Goal: Task Accomplishment & Management: Manage account settings

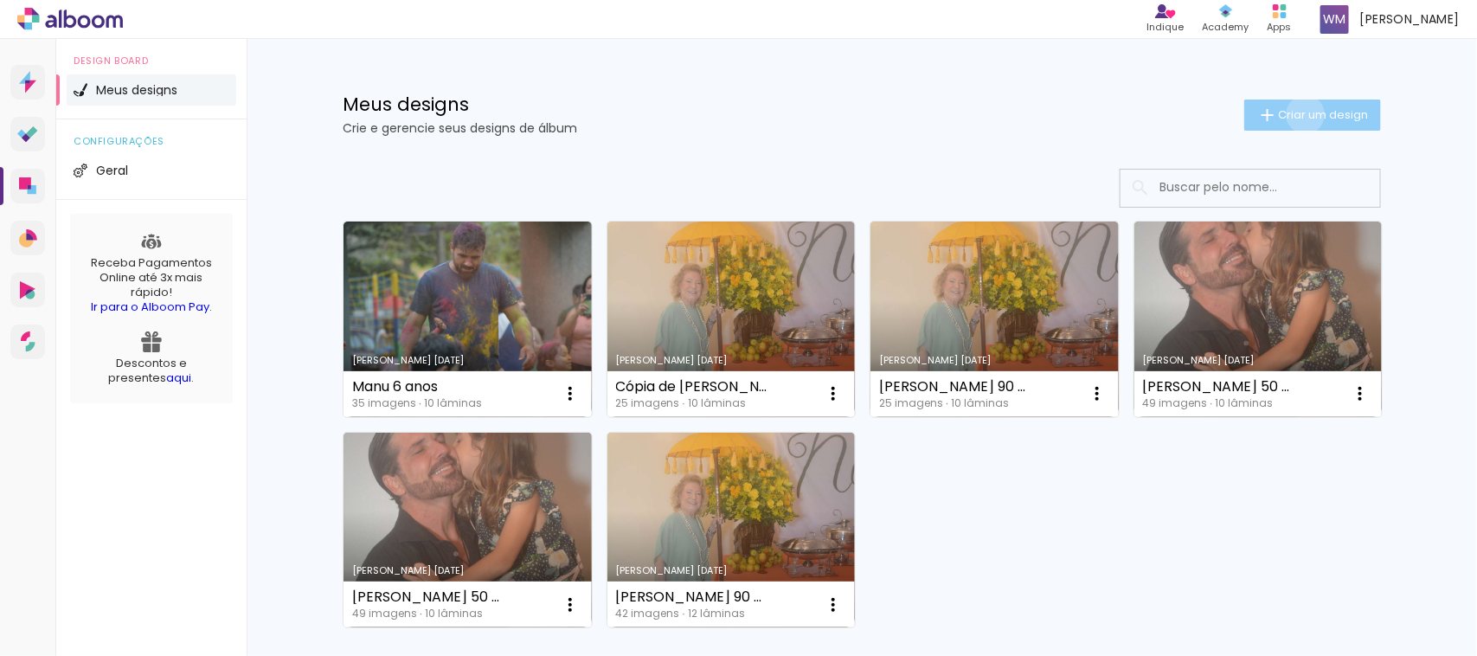
click at [1295, 114] on span "Criar um design" at bounding box center [1323, 114] width 90 height 11
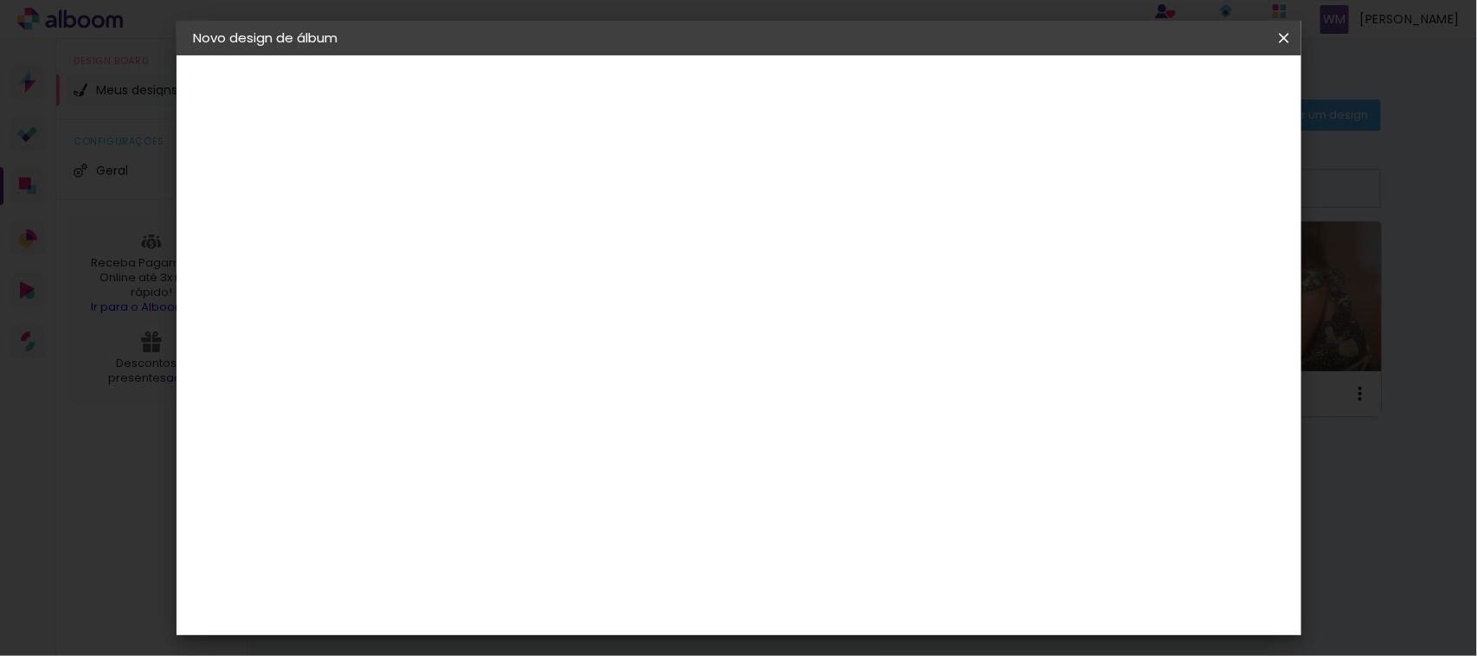
click at [477, 234] on input at bounding box center [477, 232] width 0 height 27
type input "Pietra 11 anos"
type paper-input "Pietra 11 anos"
click at [654, 77] on paper-button "Avançar" at bounding box center [611, 91] width 85 height 29
click at [529, 534] on div "Albumaster" at bounding box center [505, 538] width 80 height 14
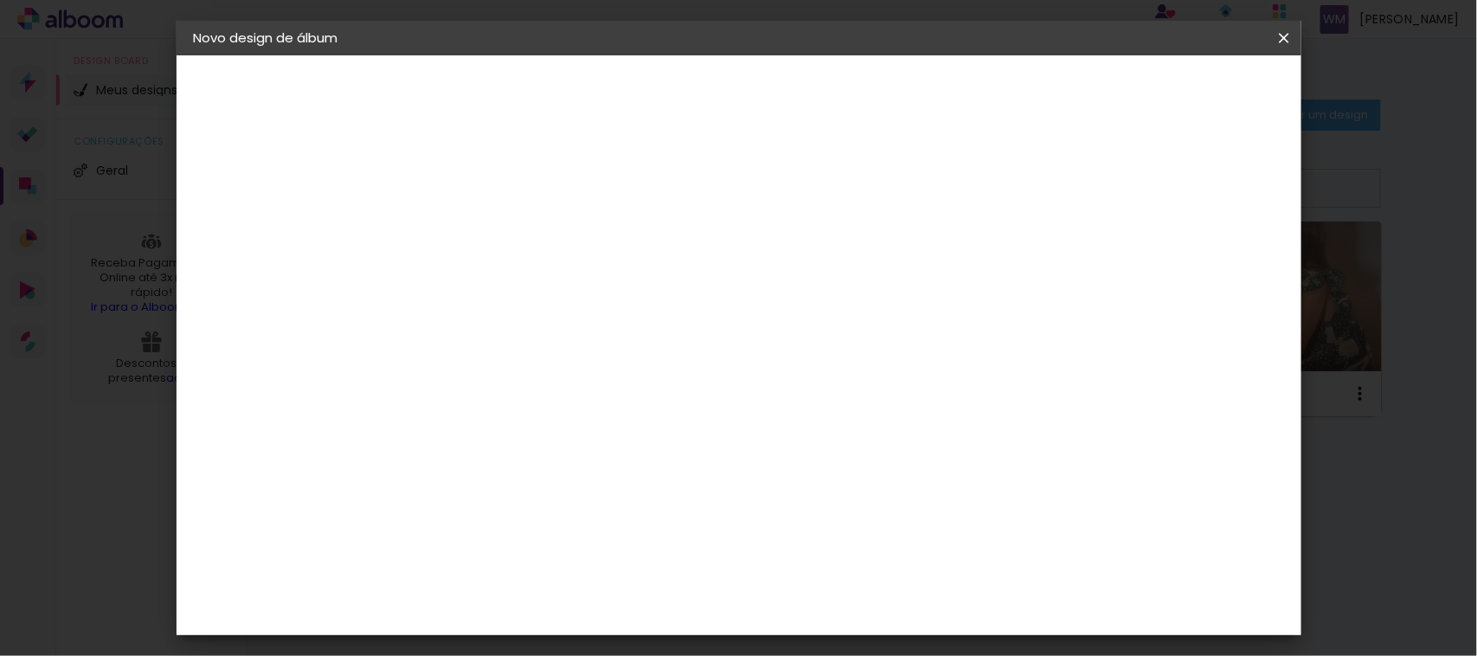
click at [541, 490] on div "Álbum&Cia" at bounding box center [503, 497] width 76 height 14
click at [614, 550] on paper-item "Albumaster" at bounding box center [520, 538] width 187 height 38
click at [0, 0] on slot "Avançar" at bounding box center [0, 0] width 0 height 0
click at [594, 453] on span "20 × 30" at bounding box center [553, 470] width 80 height 35
click at [0, 0] on slot "Avançar" at bounding box center [0, 0] width 0 height 0
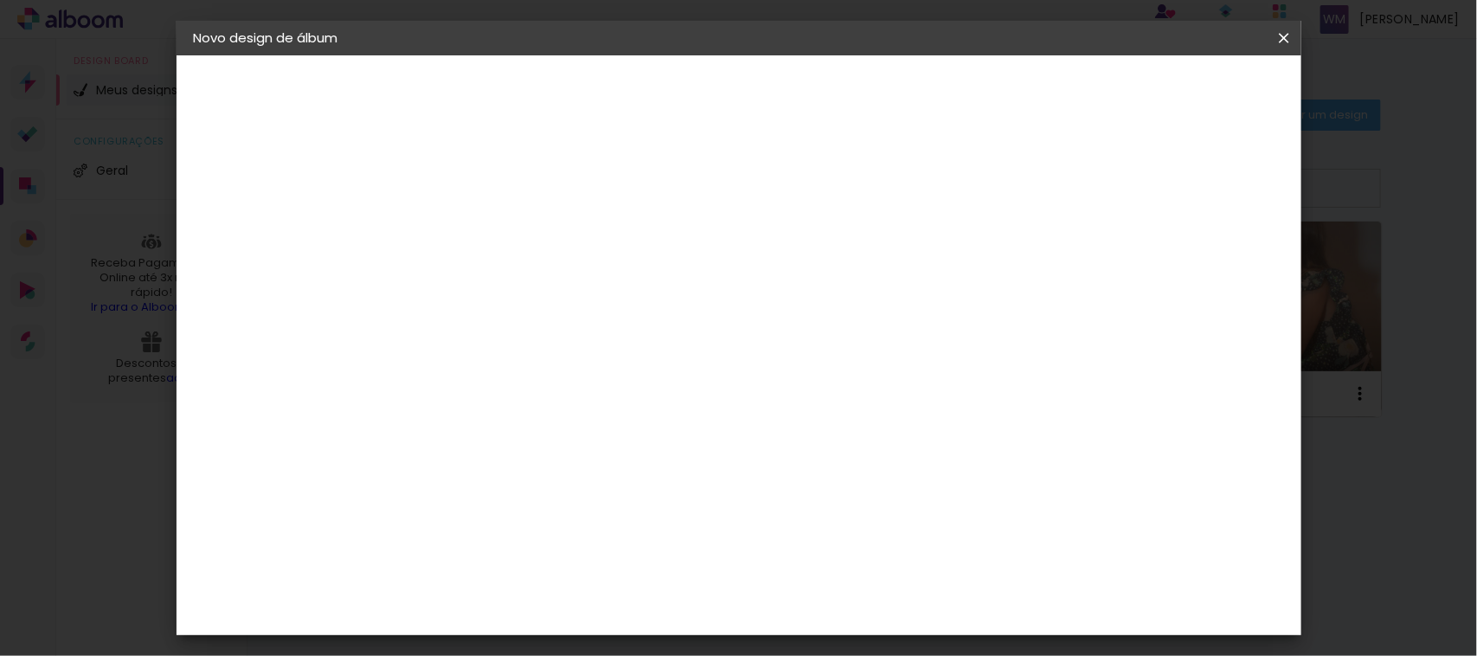
click at [1173, 87] on span "Iniciar design" at bounding box center [1133, 92] width 79 height 12
click at [0, 0] on slot "Voltar" at bounding box center [0, 0] width 0 height 0
click at [539, 357] on album-spec-supplier-section at bounding box center [590, 277] width 327 height 219
click at [580, 292] on paper-input-container "País de atuação Brasil" at bounding box center [503, 277] width 152 height 39
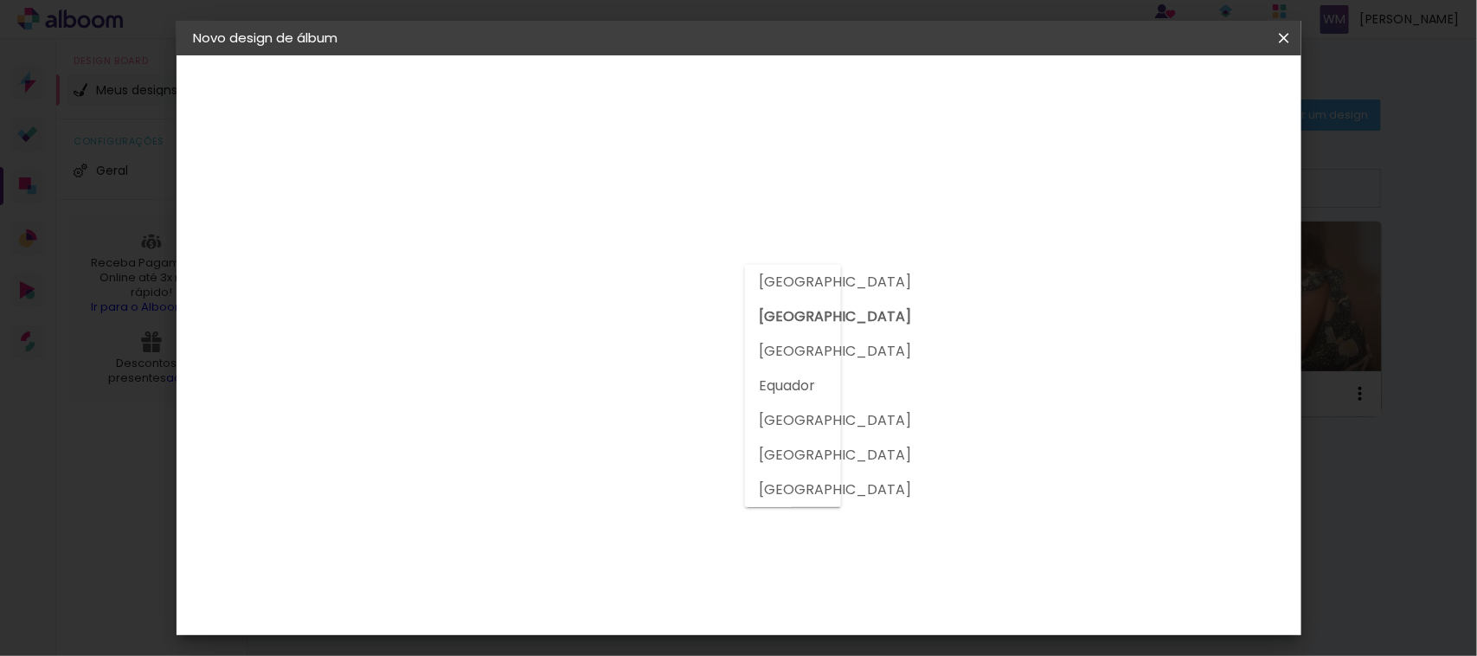
click at [0, 0] on slot "Brasil" at bounding box center [0, 0] width 0 height 0
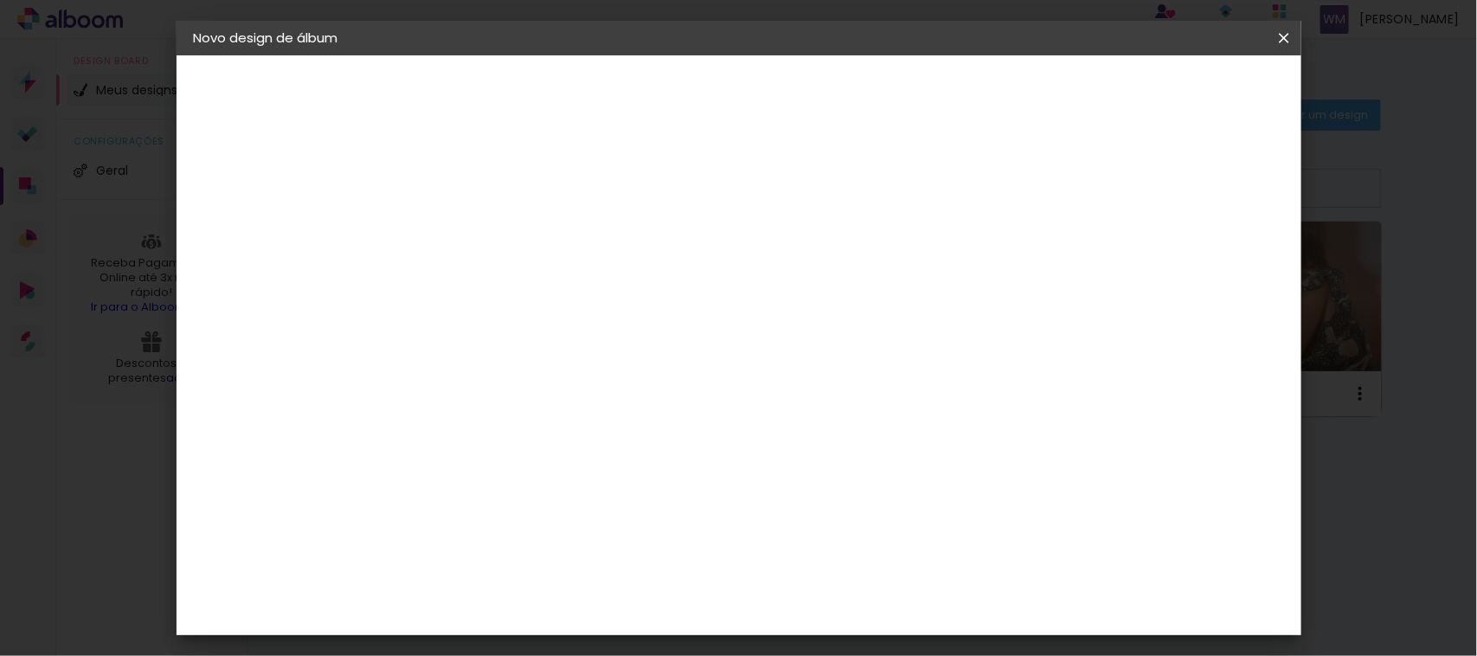
click at [0, 0] on slot "Voltar" at bounding box center [0, 0] width 0 height 0
click at [0, 0] on slot "Avançar" at bounding box center [0, 0] width 0 height 0
click at [745, 360] on div "Sugerir uma encadernadora" at bounding box center [691, 361] width 107 height 28
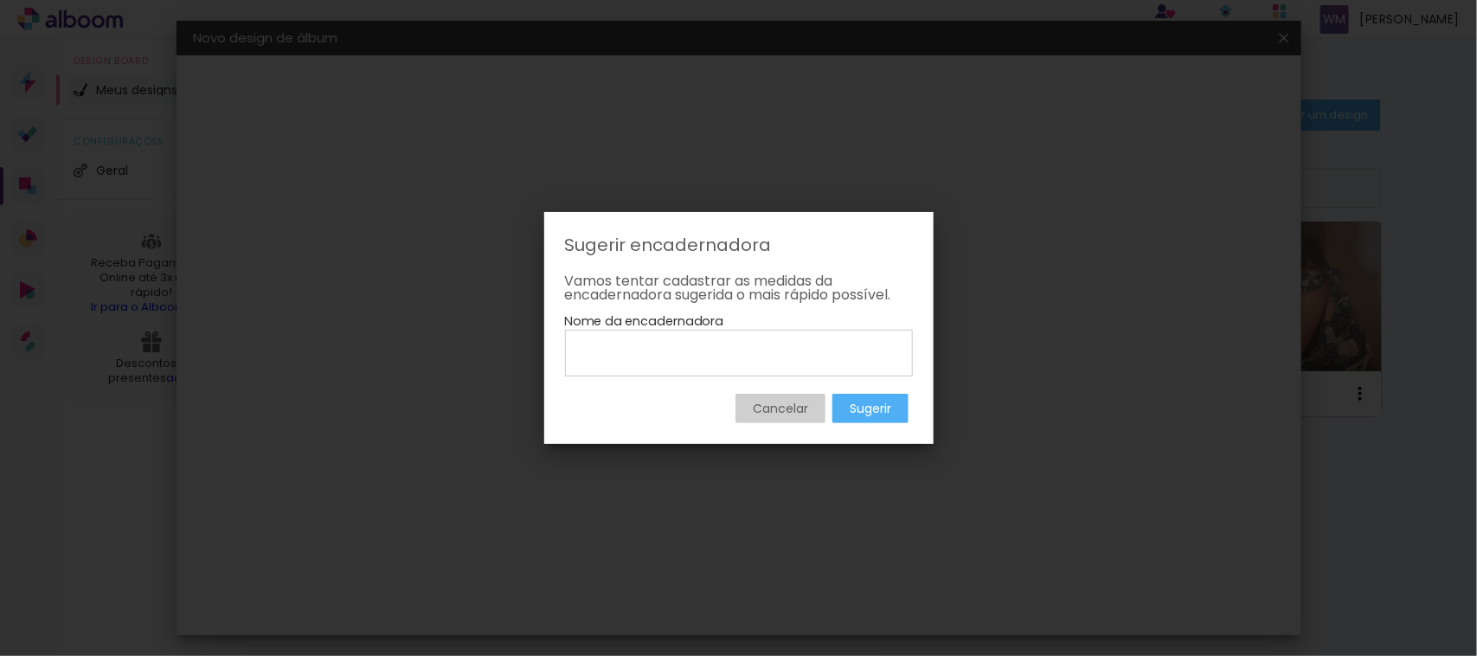
click at [771, 418] on paper-button "Cancelar" at bounding box center [781, 408] width 90 height 29
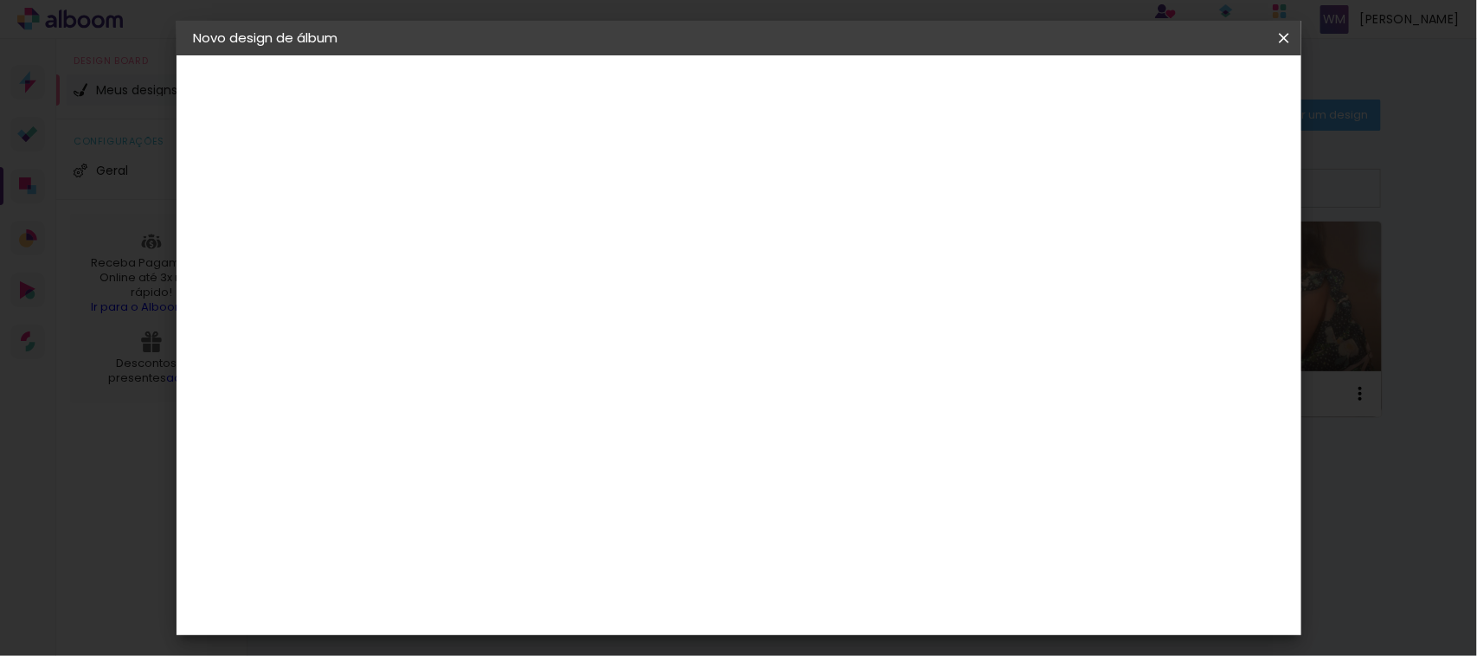
click at [574, 340] on div at bounding box center [504, 341] width 140 height 2
click at [487, 490] on div "Álbum&Cia" at bounding box center [503, 497] width 76 height 14
click at [0, 0] on slot "Avançar" at bounding box center [0, 0] width 0 height 0
click at [658, 489] on span "20 × 30 cm" at bounding box center [626, 506] width 64 height 35
click at [0, 0] on slot "Avançar" at bounding box center [0, 0] width 0 height 0
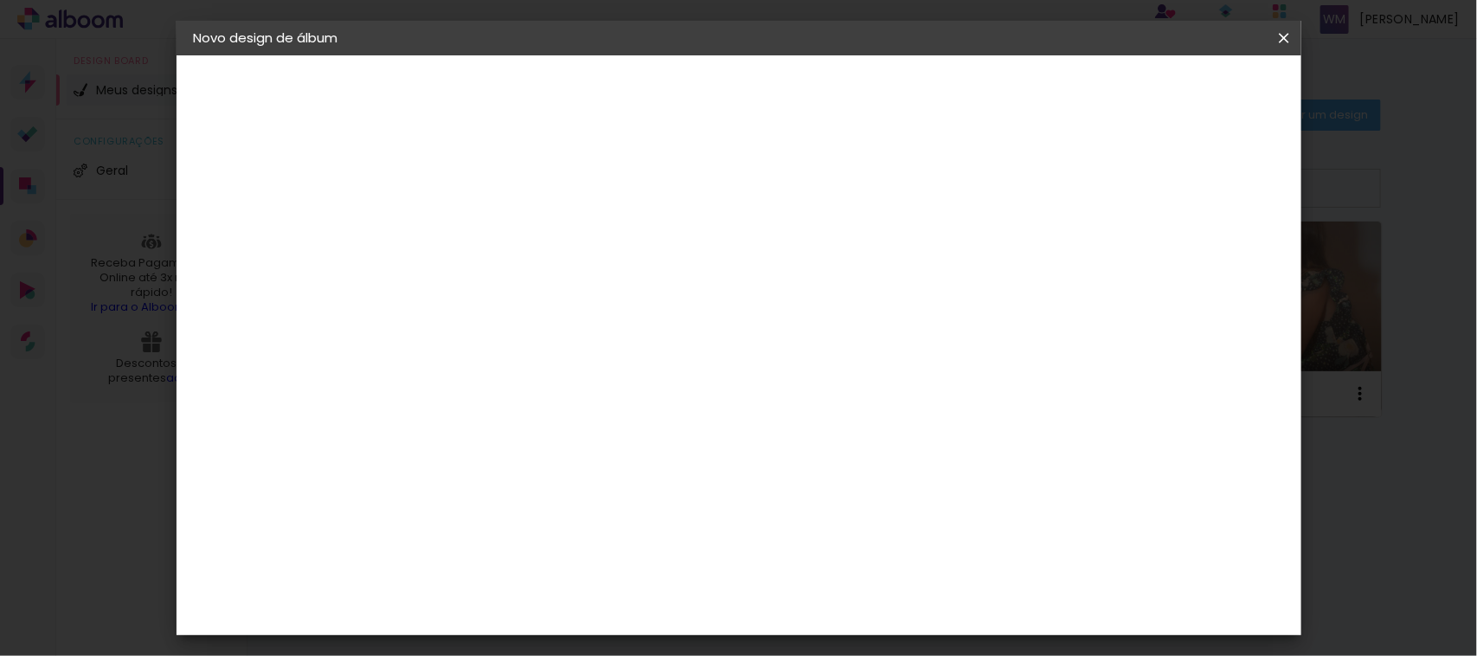
click at [1173, 95] on span "Iniciar design" at bounding box center [1133, 92] width 79 height 12
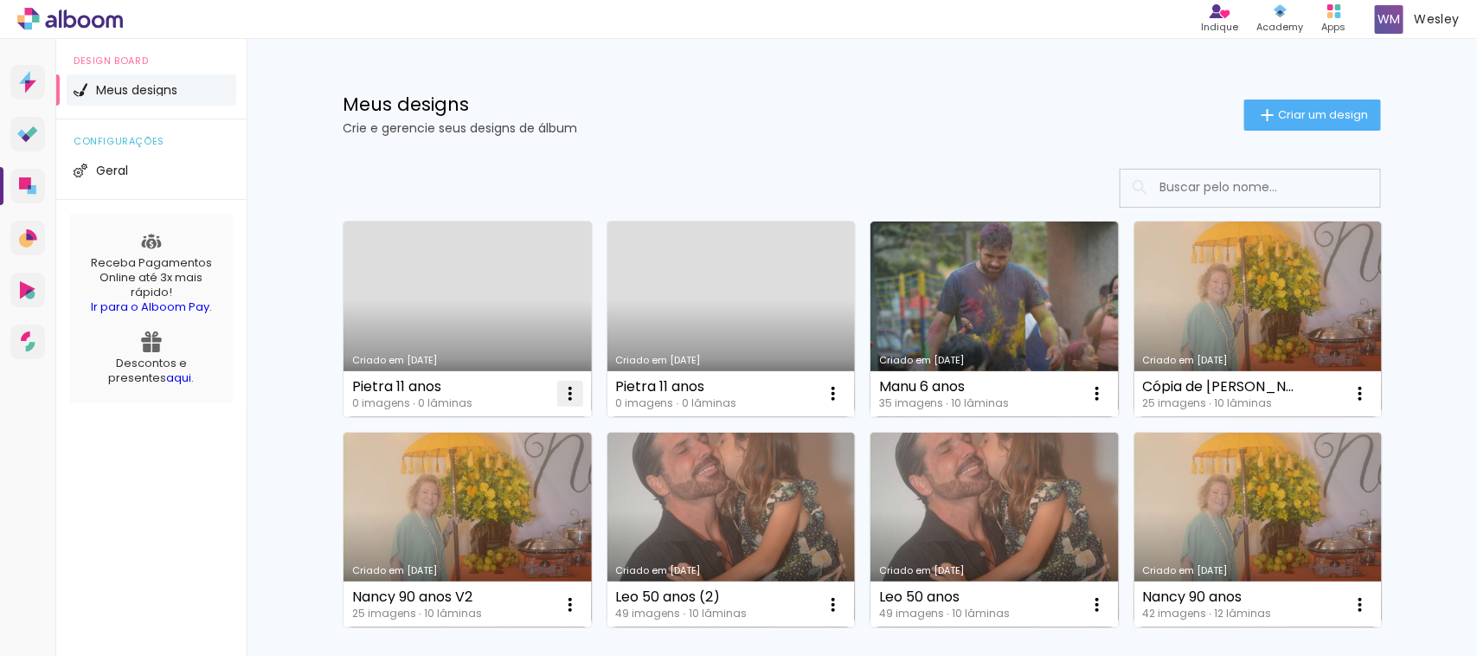
click at [560, 395] on iron-icon at bounding box center [570, 393] width 21 height 21
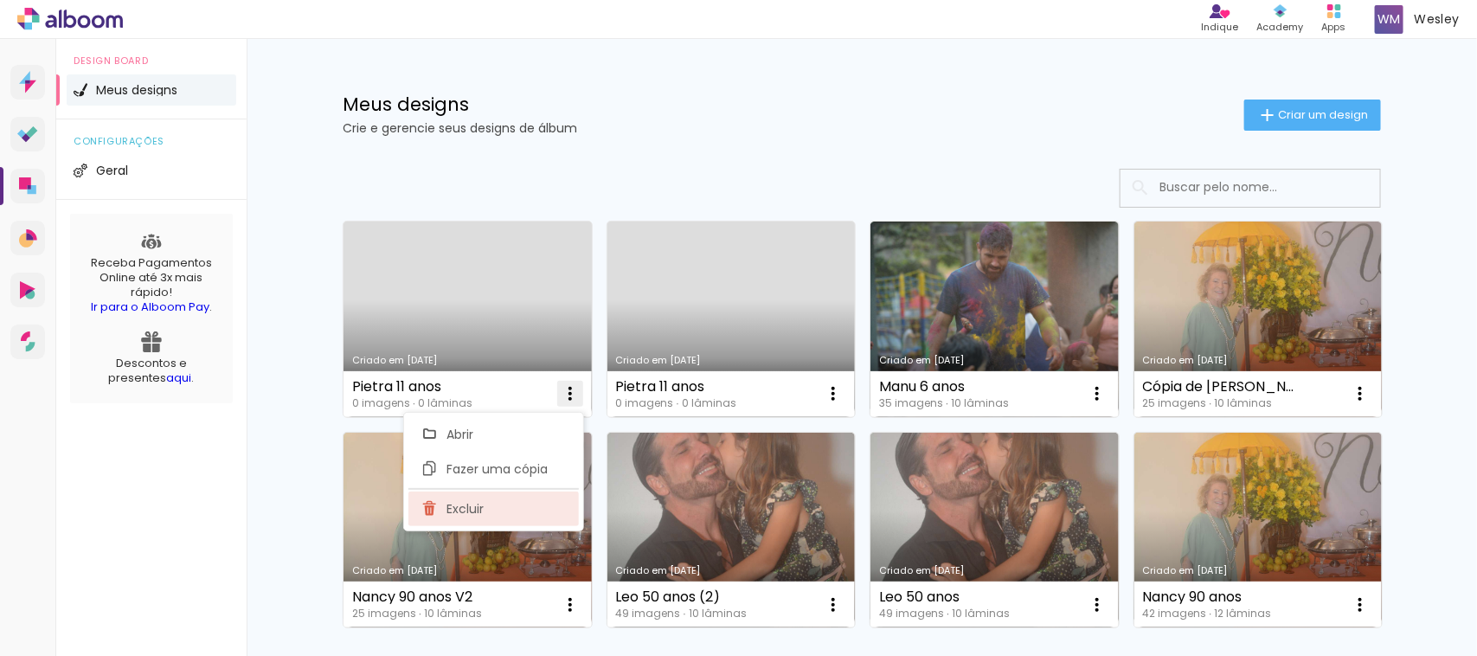
click at [506, 519] on paper-item "Excluir" at bounding box center [493, 509] width 170 height 35
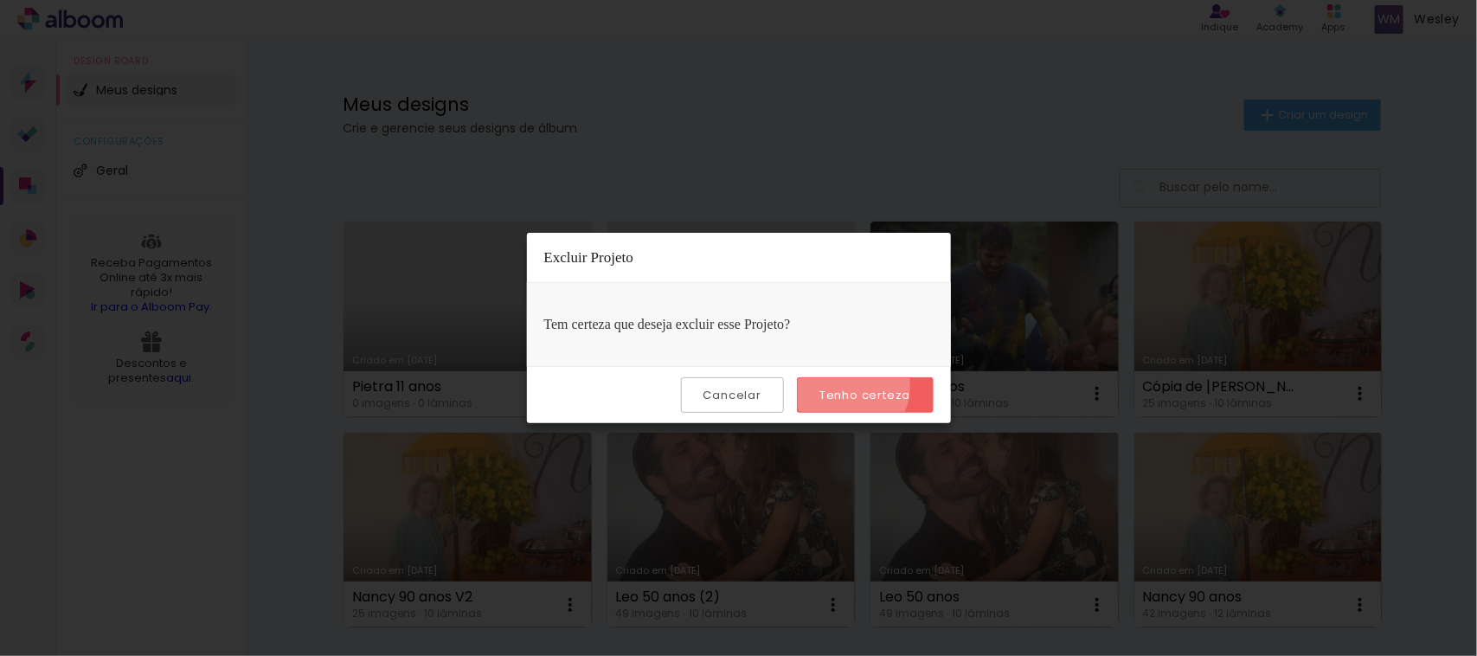
click at [0, 0] on slot "Tenho certeza" at bounding box center [0, 0] width 0 height 0
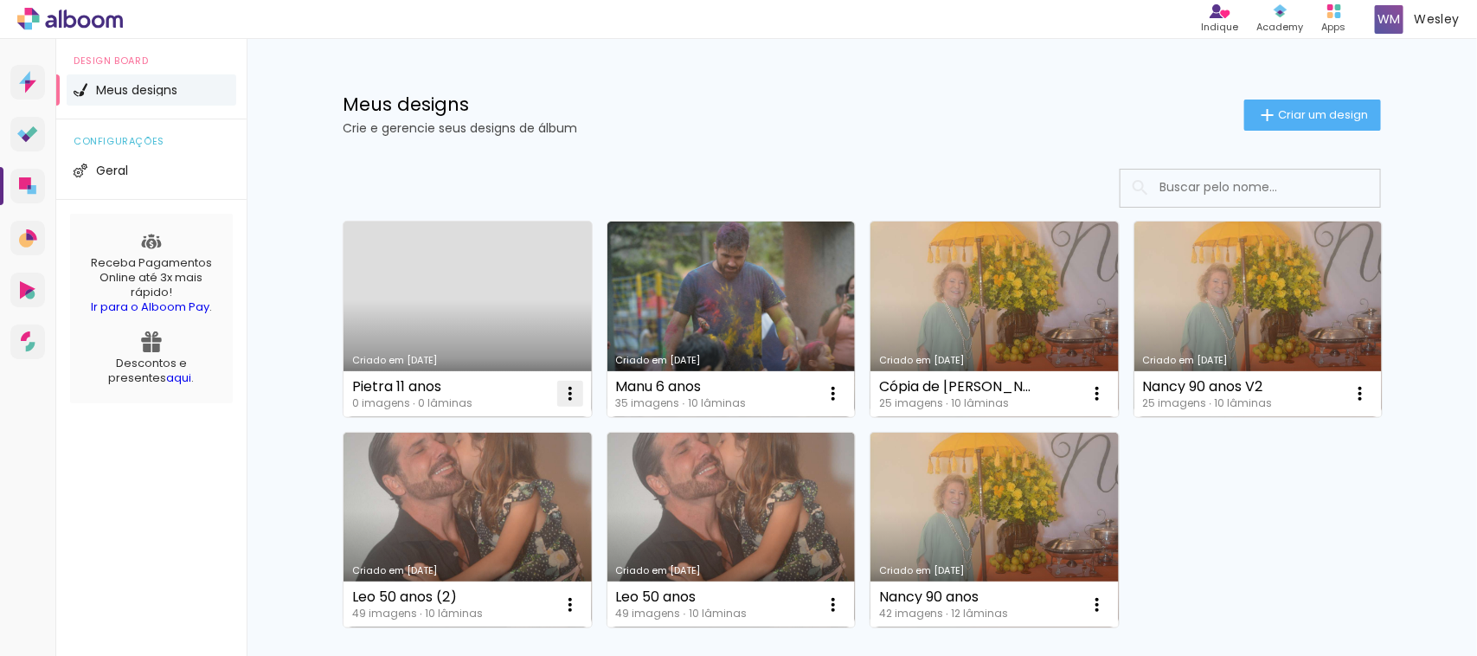
click at [560, 391] on iron-icon at bounding box center [570, 393] width 21 height 21
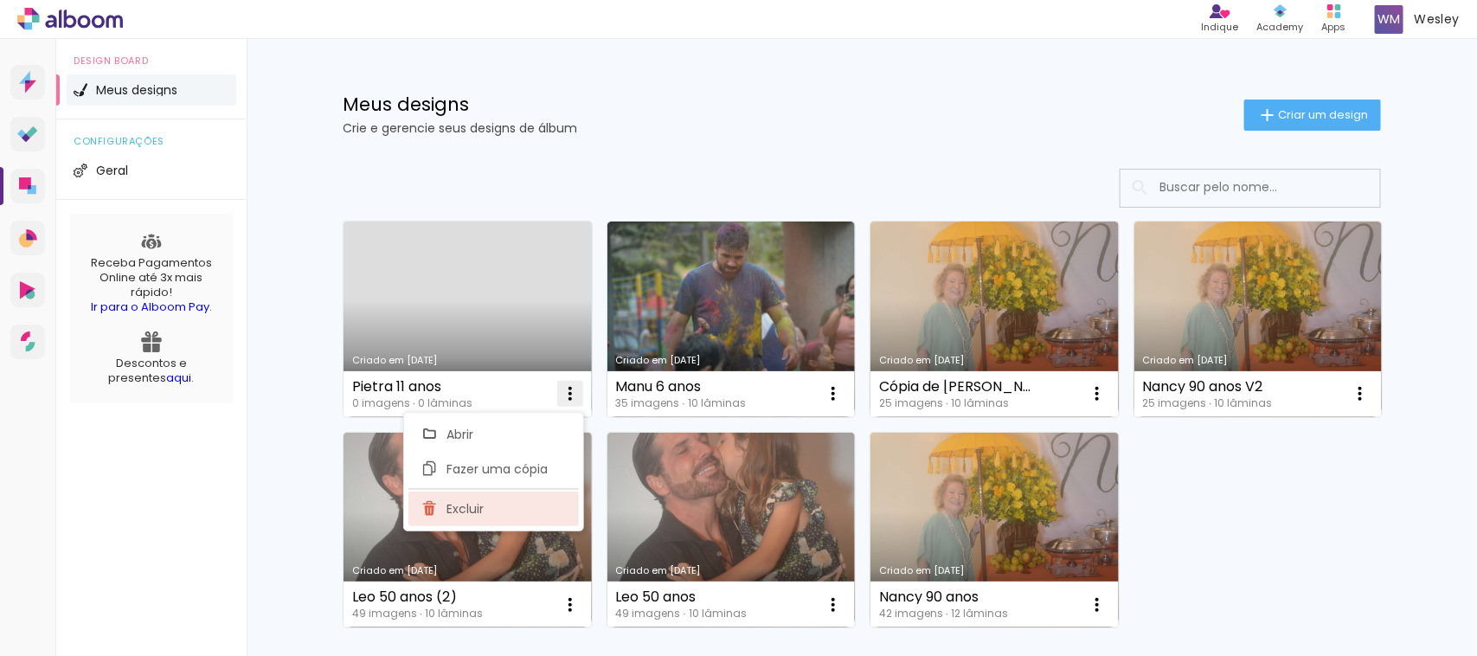
click at [511, 516] on paper-item "Excluir" at bounding box center [493, 509] width 170 height 35
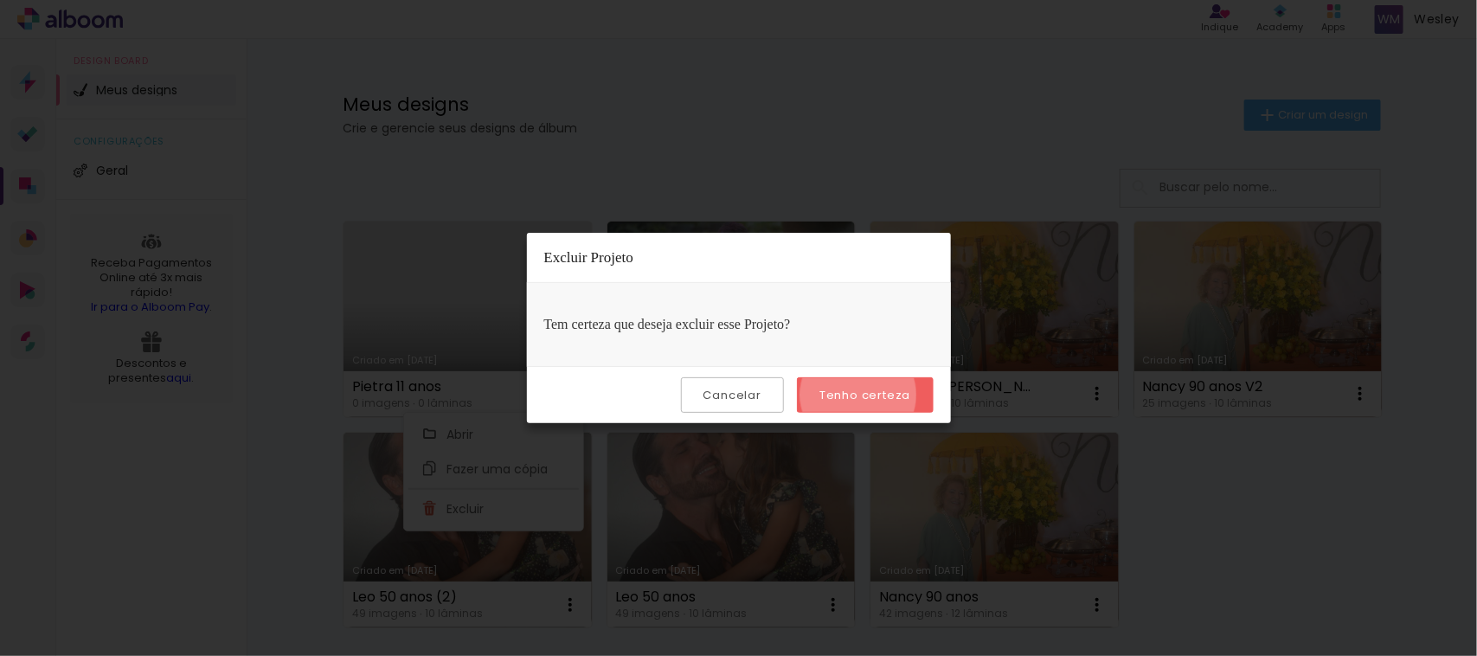
click at [0, 0] on slot "Tenho certeza" at bounding box center [0, 0] width 0 height 0
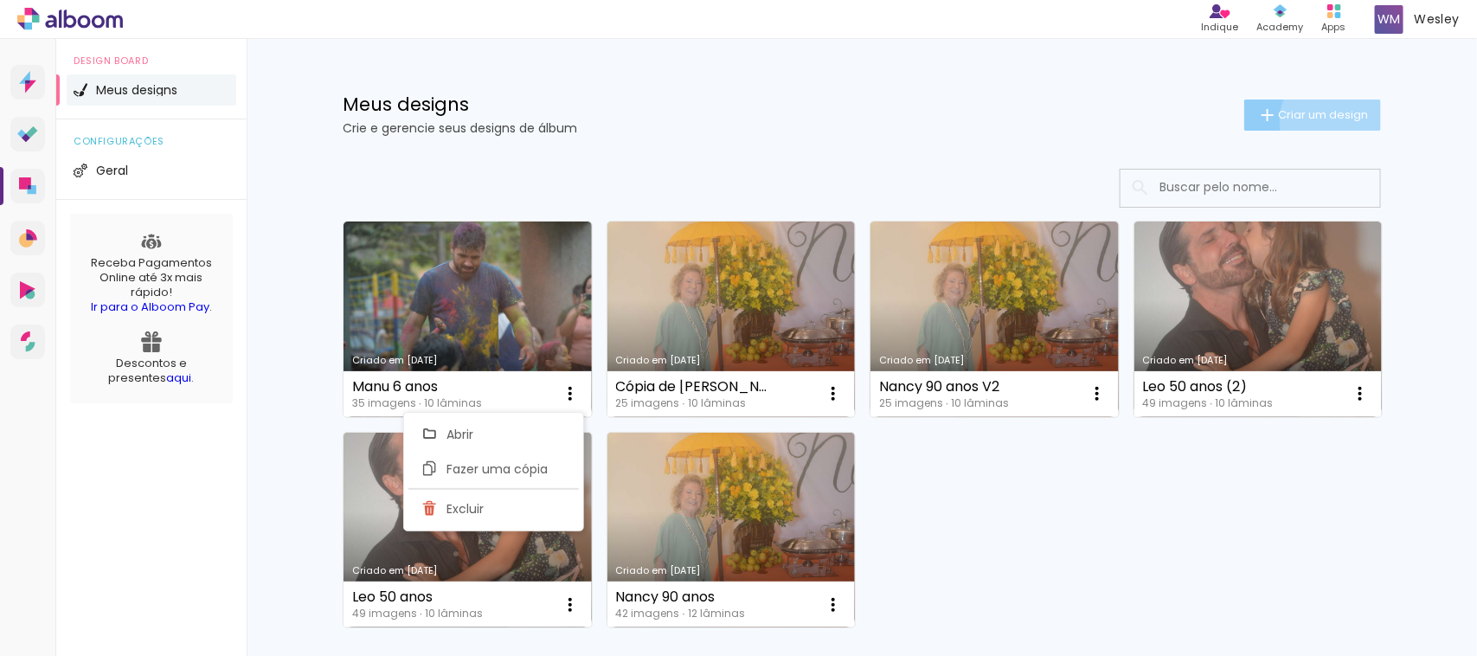
click at [1334, 122] on paper-button "Criar um design" at bounding box center [1312, 115] width 137 height 31
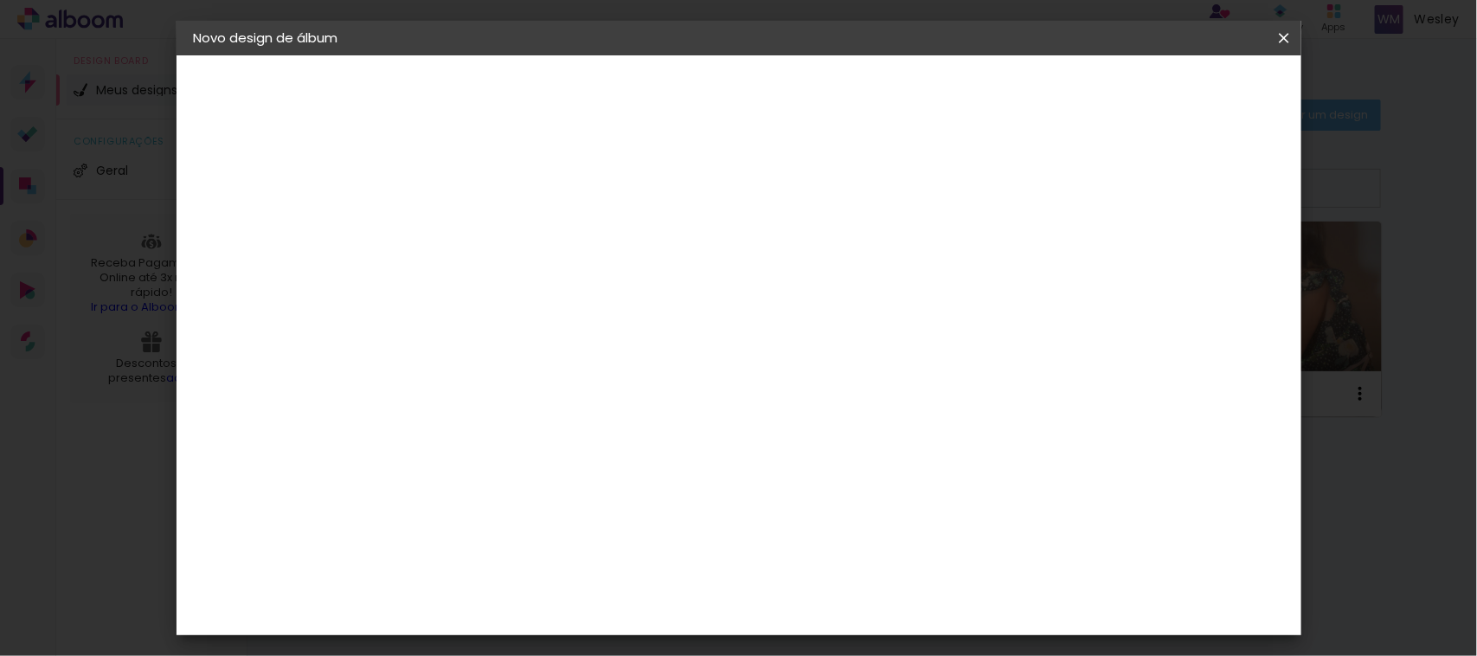
click at [483, 254] on paper-input-container "Título do álbum" at bounding box center [477, 233] width 12 height 44
click at [483, 248] on paper-input-container "Título do álbum" at bounding box center [477, 233] width 12 height 44
click at [477, 244] on input at bounding box center [477, 232] width 0 height 27
type input "Pietra 11 anos"
type paper-input "Pietra 11 anos"
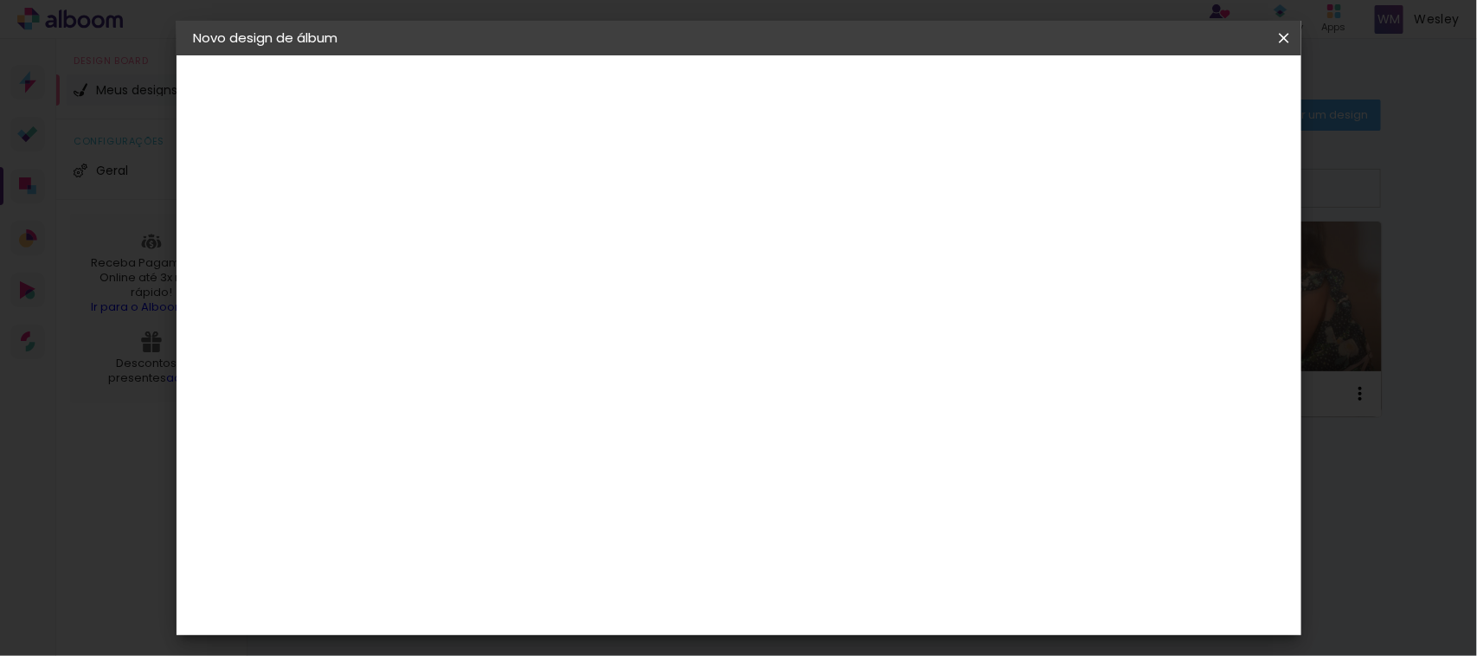
click at [0, 0] on slot "Avançar" at bounding box center [0, 0] width 0 height 0
click at [612, 460] on paper-item "Ágata" at bounding box center [520, 455] width 187 height 38
click at [0, 0] on slot "Avançar" at bounding box center [0, 0] width 0 height 0
click at [571, 303] on paper-input-container "Linha" at bounding box center [521, 302] width 100 height 44
click at [883, 303] on paper-item "Luxo" at bounding box center [851, 287] width 346 height 35
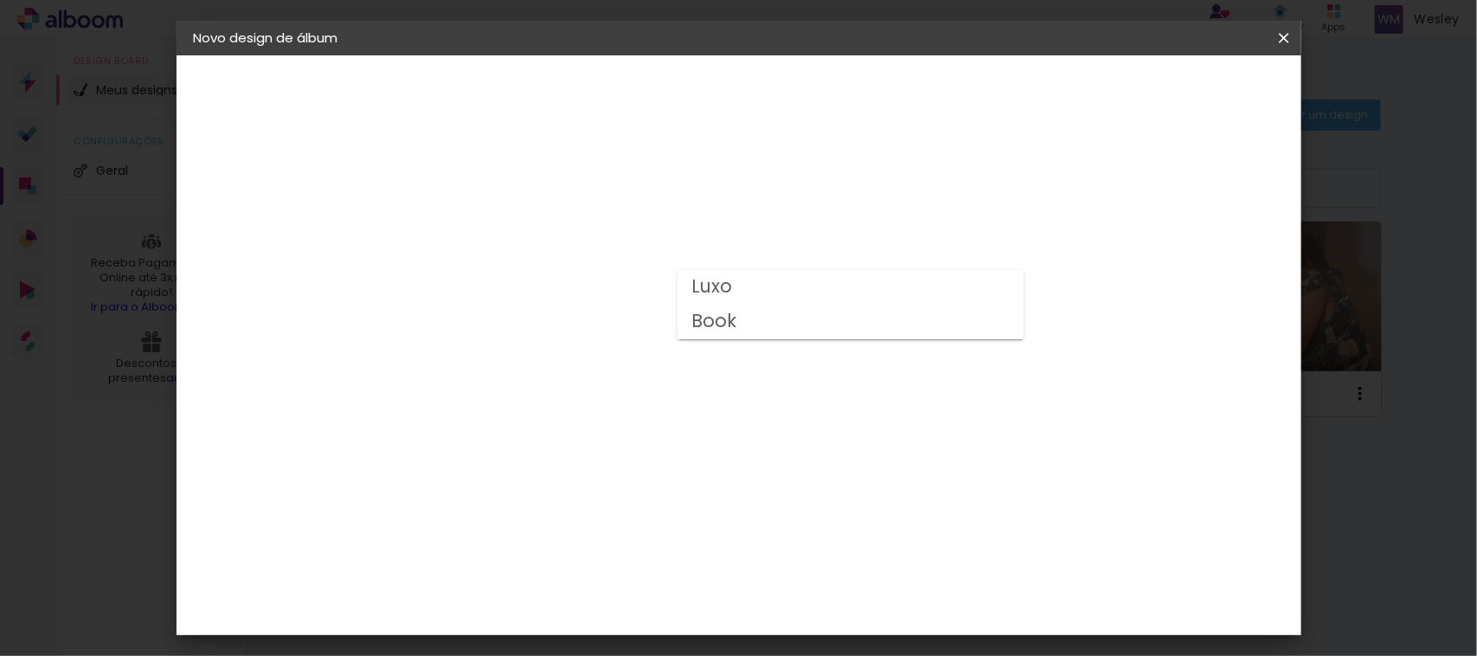
type input "Luxo"
click at [594, 482] on span "20 × 30" at bounding box center [553, 499] width 80 height 35
click at [759, 77] on paper-button "Avançar" at bounding box center [716, 91] width 85 height 29
click at [1190, 77] on paper-button "Iniciar design" at bounding box center [1132, 91] width 113 height 29
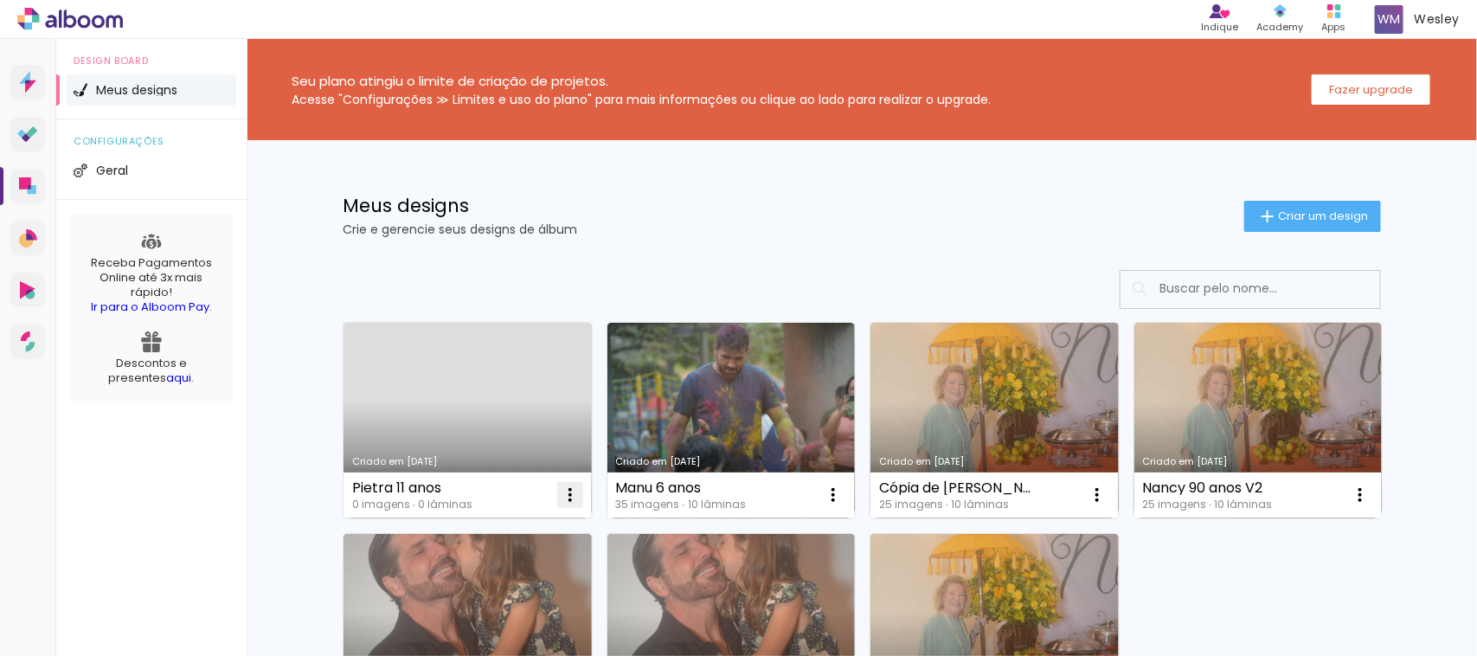
click at [560, 498] on iron-icon at bounding box center [570, 495] width 21 height 21
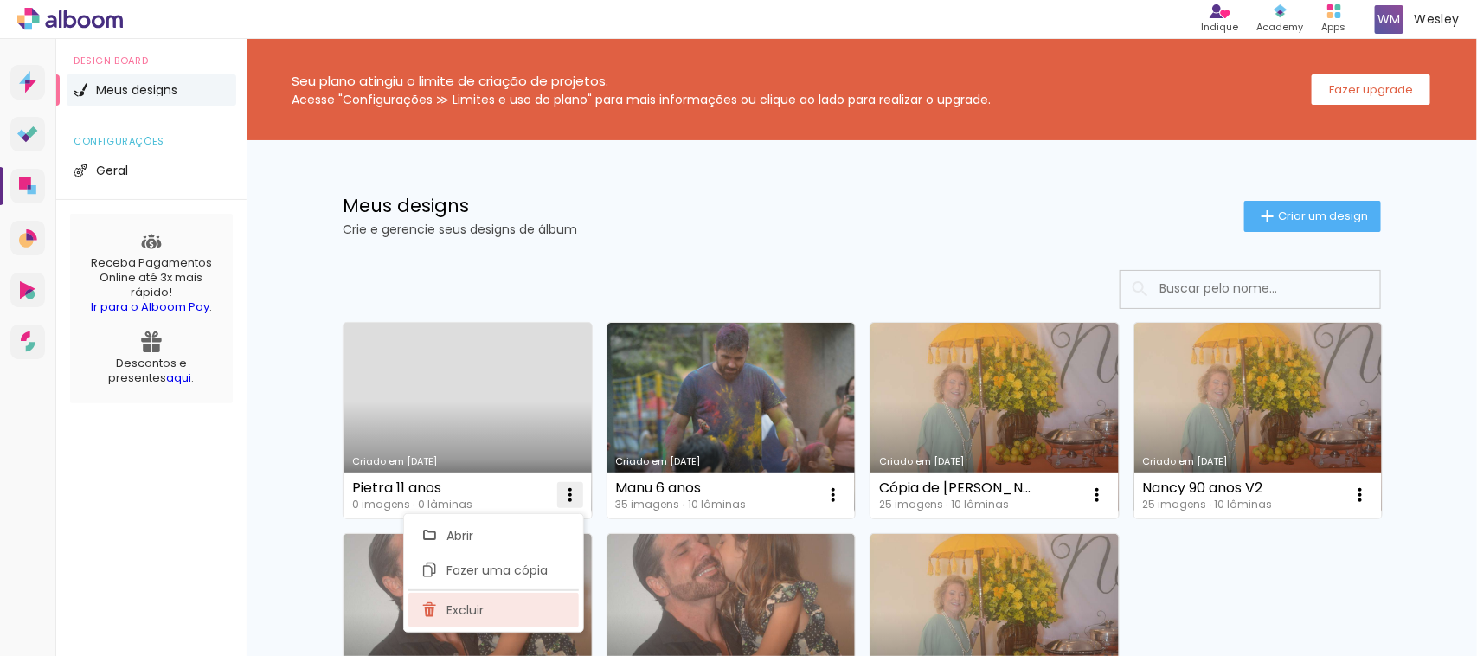
click at [472, 607] on span "Excluir" at bounding box center [465, 610] width 37 height 12
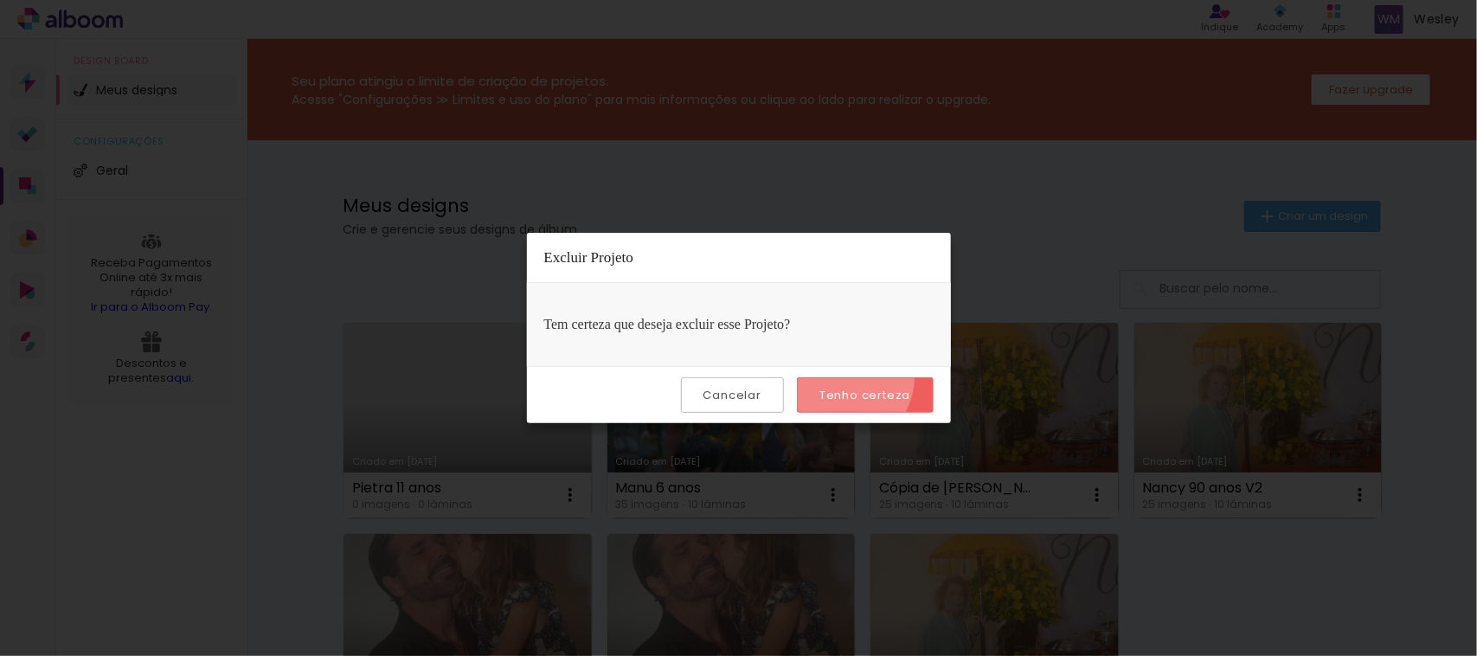
click at [844, 377] on paper-button "Tenho certeza" at bounding box center [865, 394] width 136 height 35
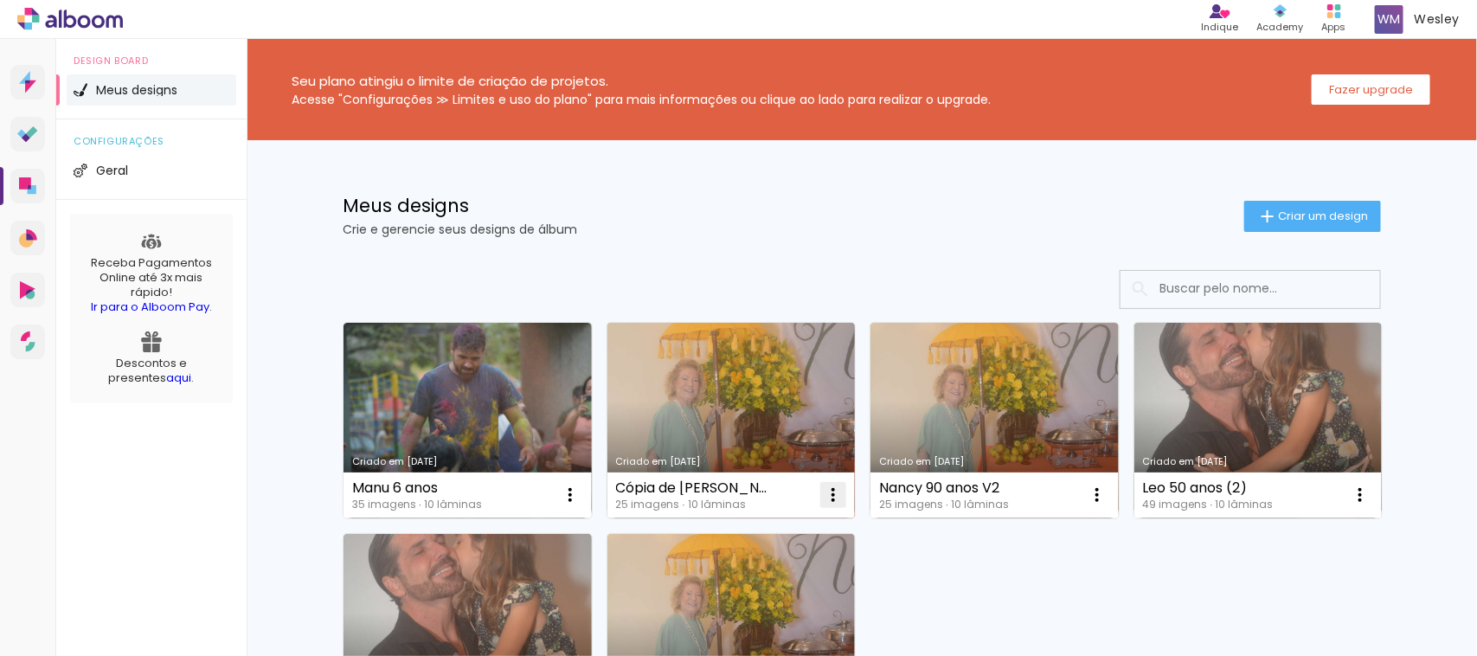
click at [823, 494] on iron-icon at bounding box center [833, 495] width 21 height 21
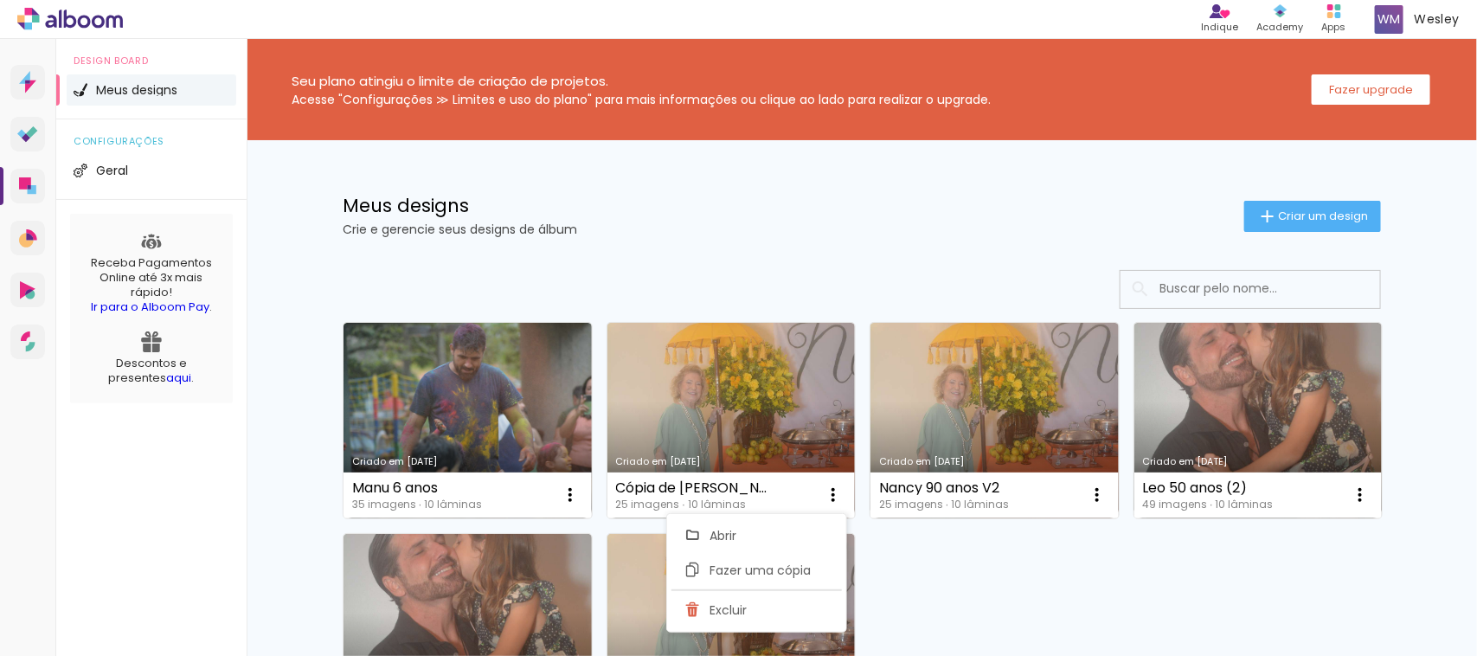
click at [1019, 556] on div "Criado em 27/07/25 Manu 6 anos 35 imagens ∙ 10 lâminas Abrir Fazer uma cópia Ex…" at bounding box center [862, 524] width 1054 height 421
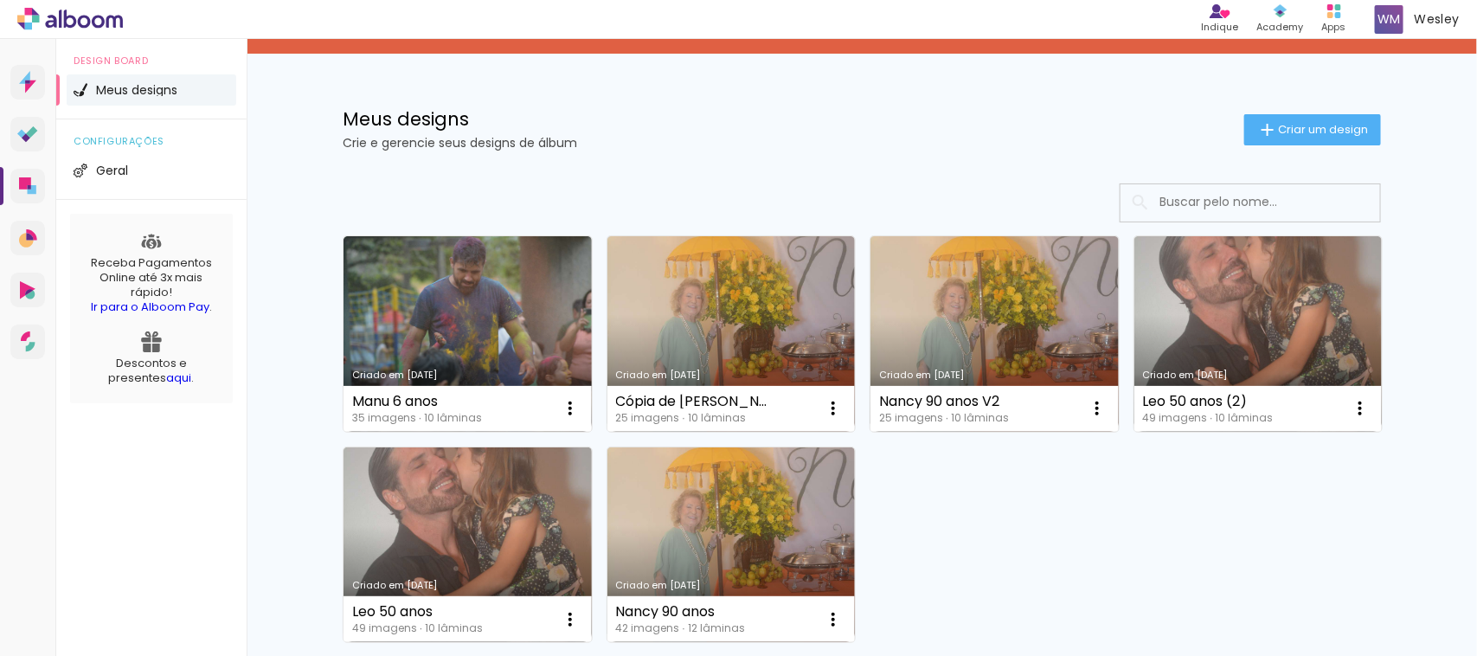
scroll to position [130, 0]
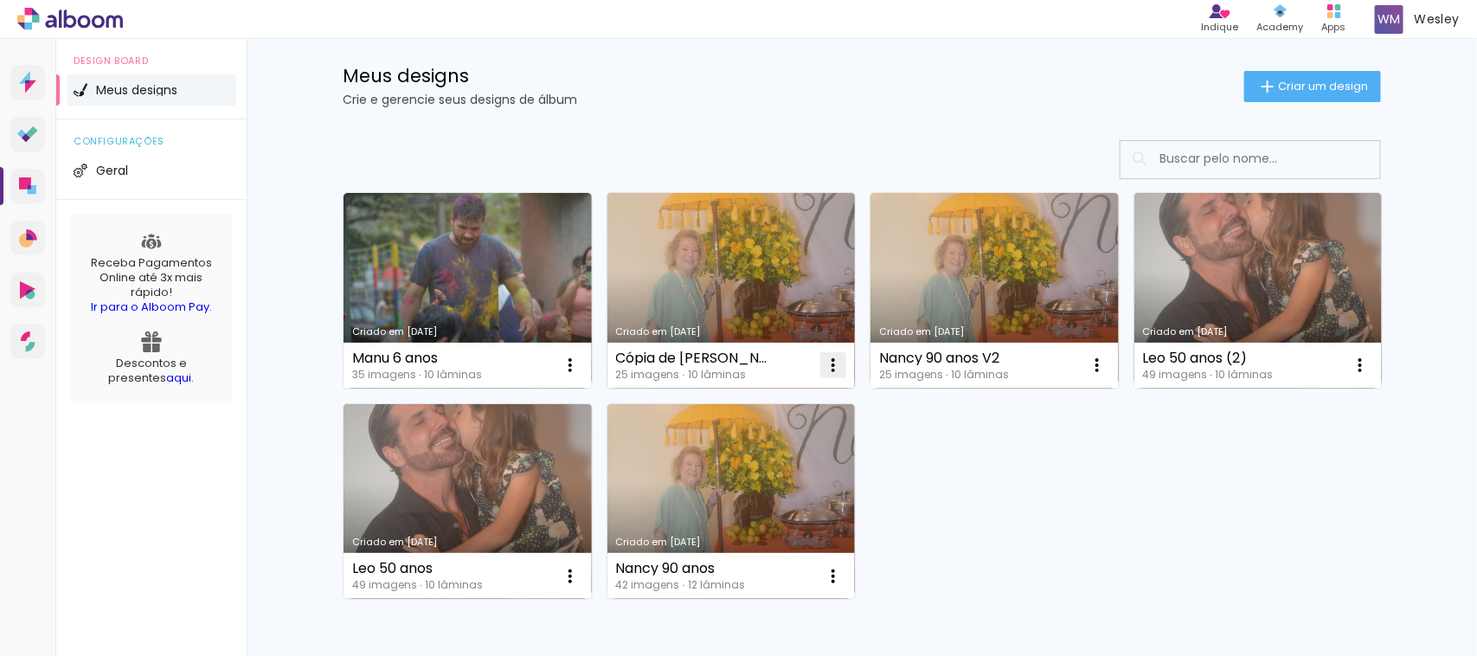
click at [823, 372] on iron-icon at bounding box center [833, 365] width 21 height 21
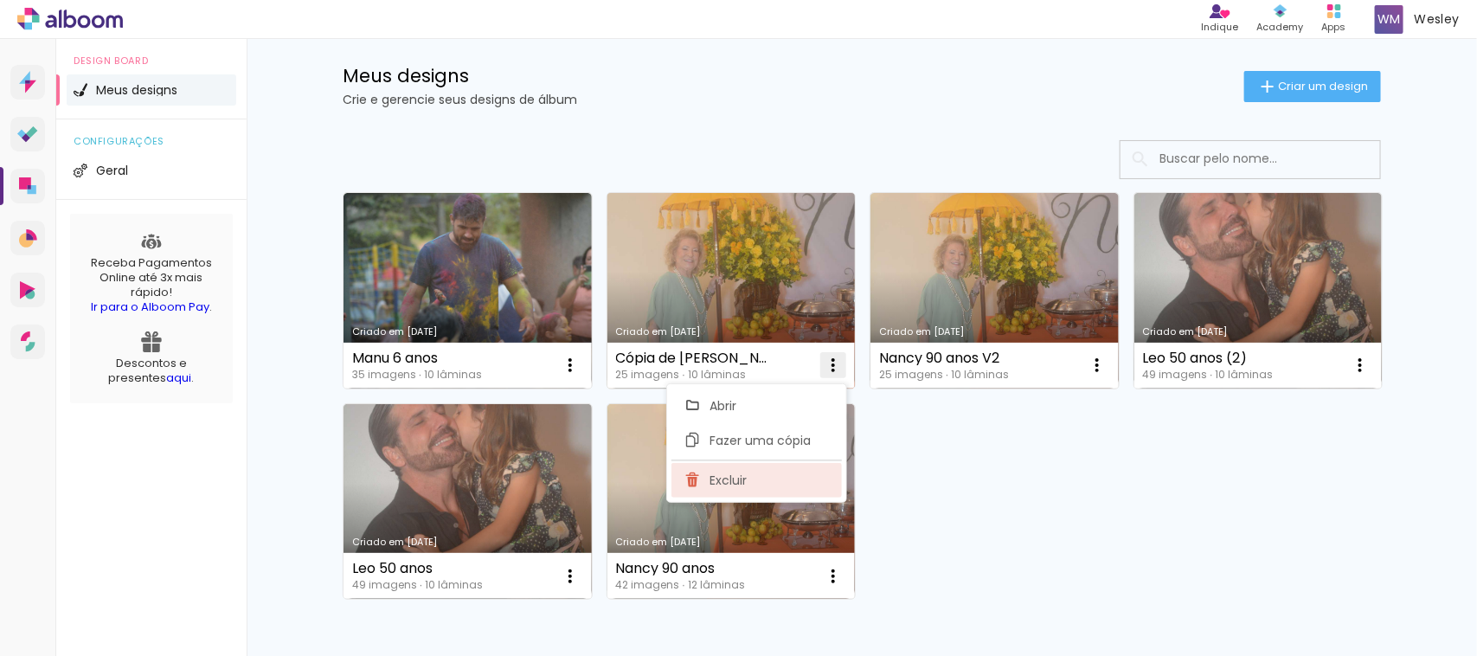
click at [724, 496] on paper-item "Excluir" at bounding box center [757, 480] width 170 height 35
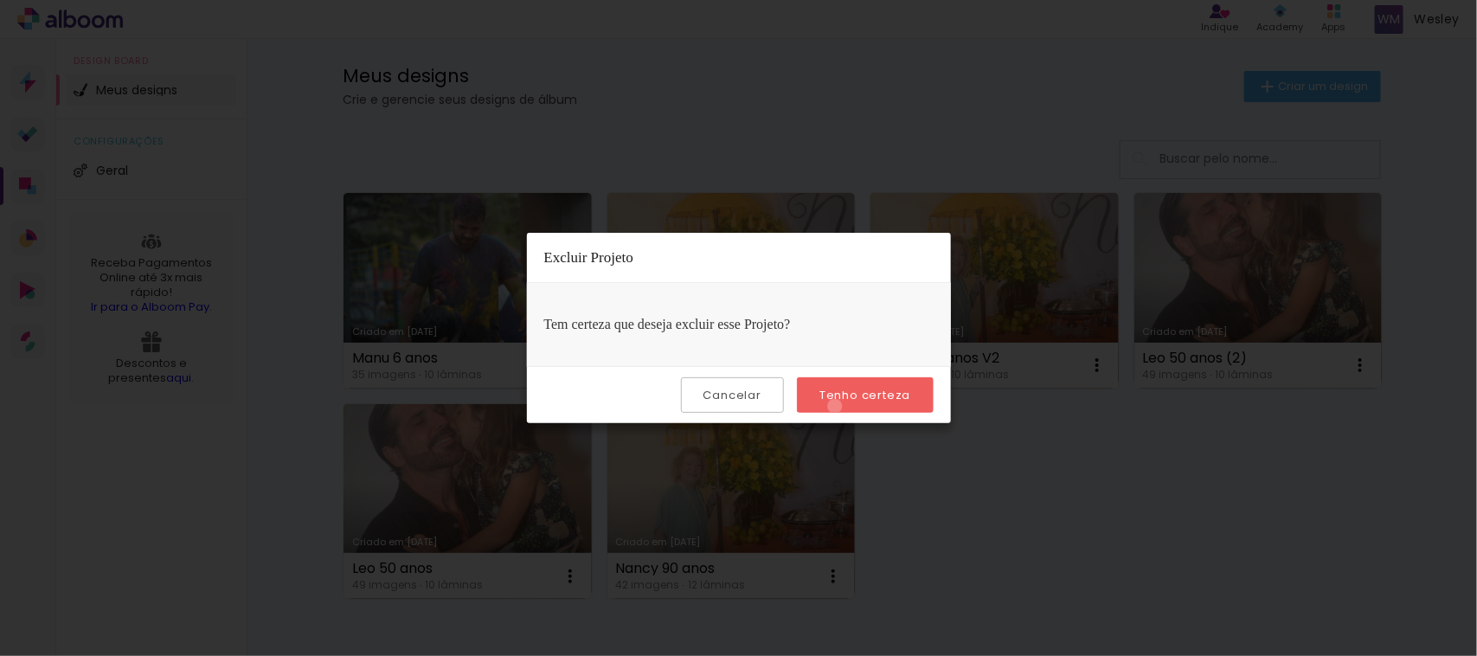
click at [838, 407] on paper-button "Tenho certeza" at bounding box center [865, 394] width 136 height 35
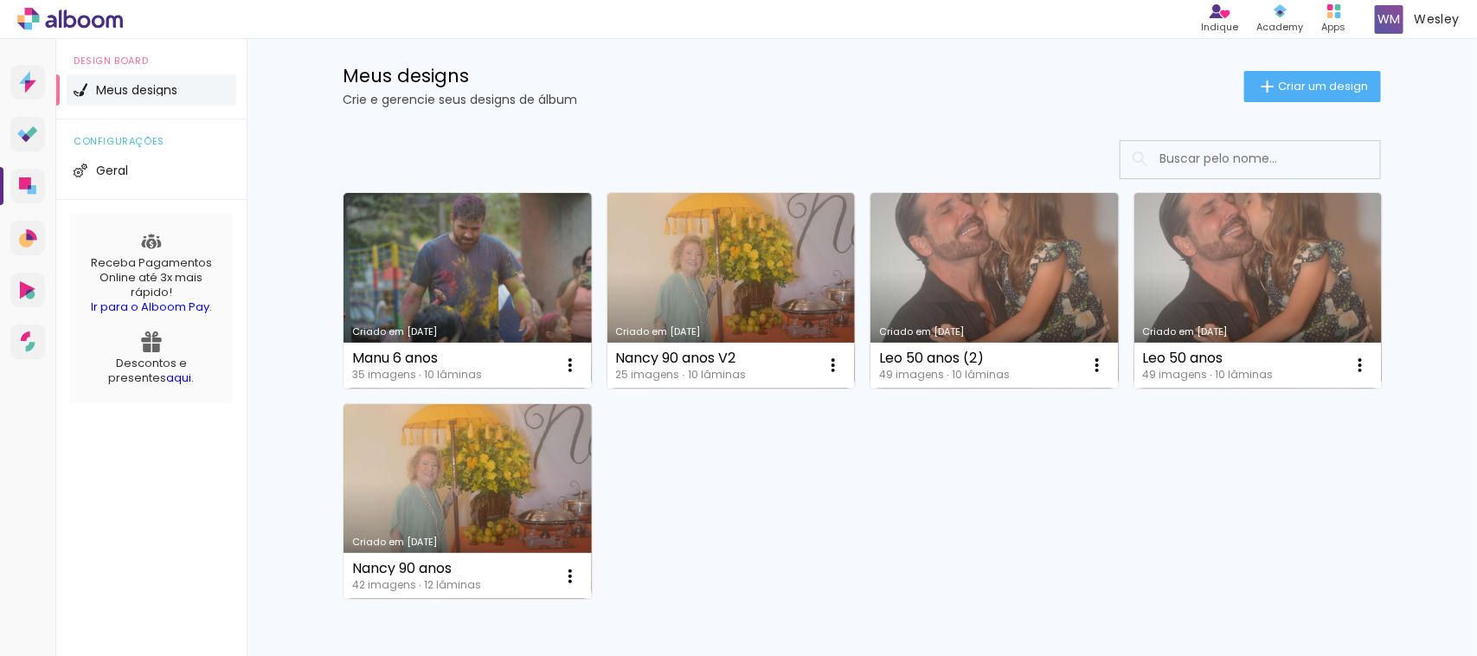
scroll to position [0, 0]
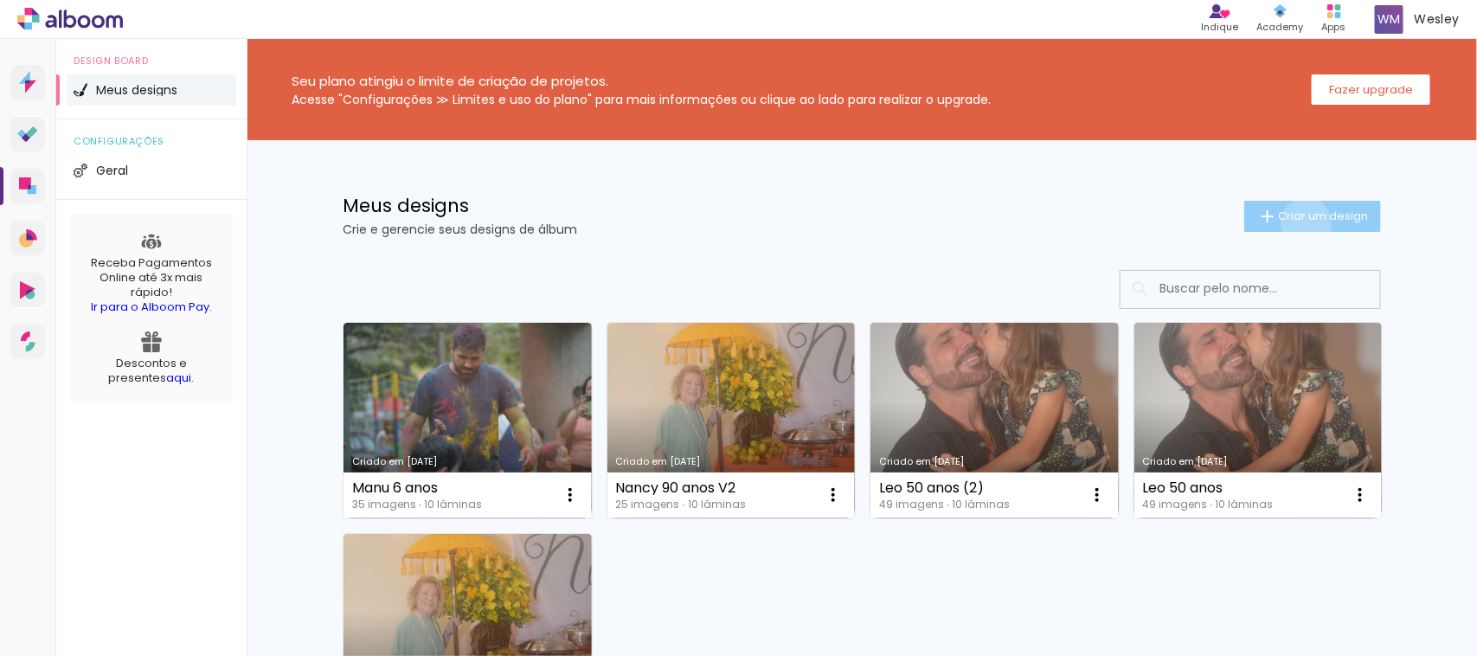
click at [1295, 222] on paper-button "Criar um design" at bounding box center [1312, 216] width 137 height 31
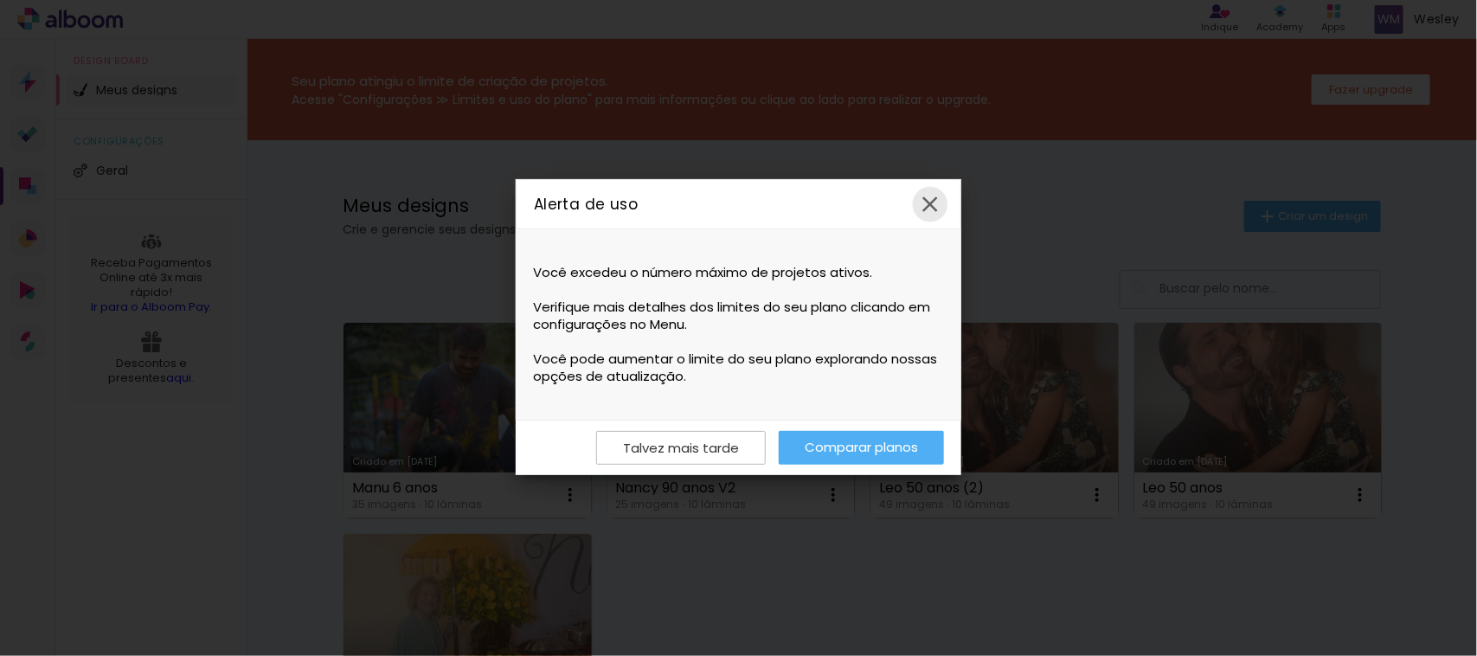
click at [924, 196] on iron-icon at bounding box center [930, 204] width 26 height 26
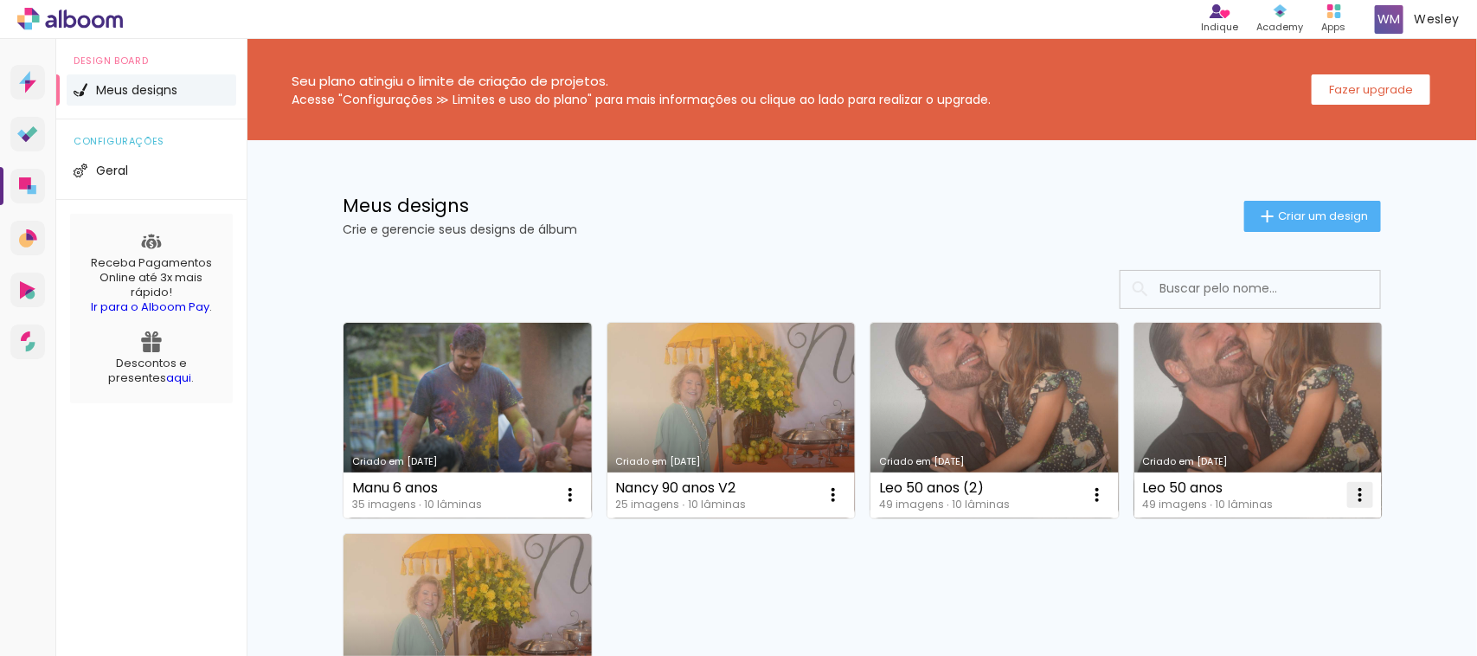
click at [1366, 491] on paper-icon-button at bounding box center [1360, 495] width 35 height 35
click at [1273, 613] on span "Excluir" at bounding box center [1255, 610] width 37 height 12
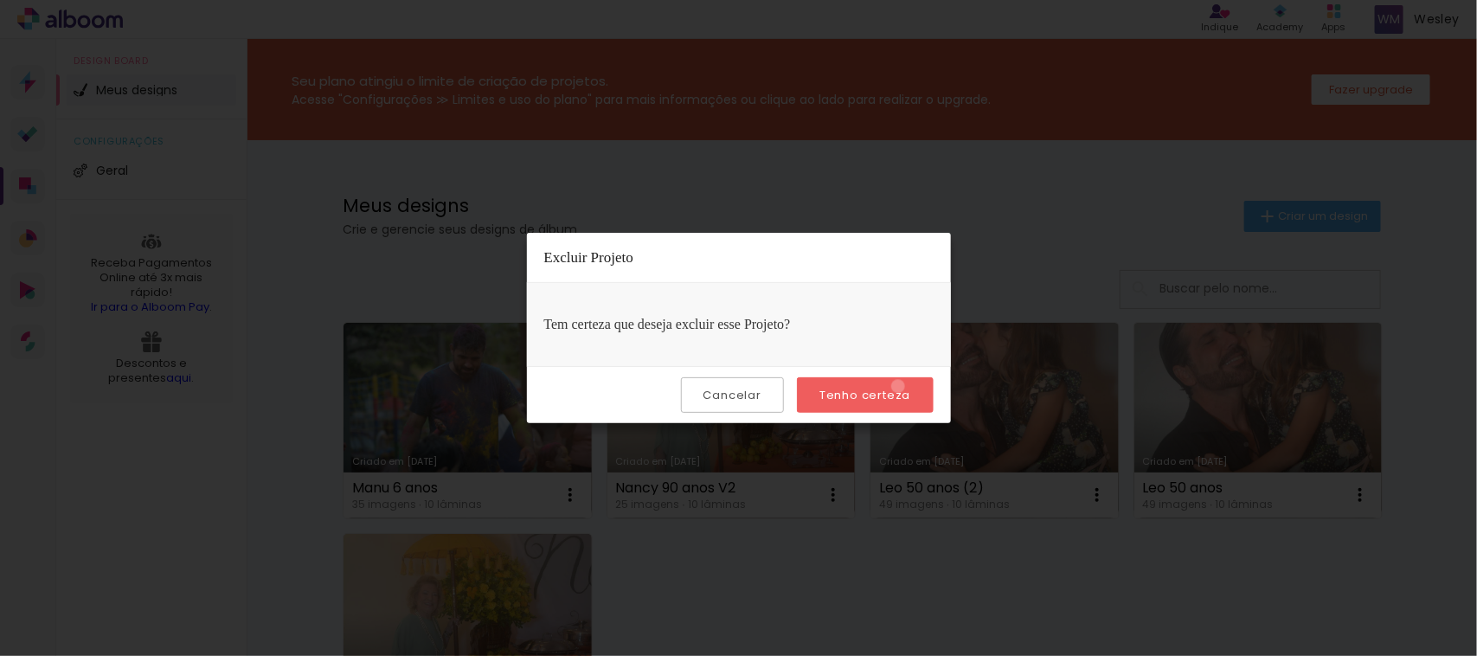
click at [0, 0] on slot "Tenho certeza" at bounding box center [0, 0] width 0 height 0
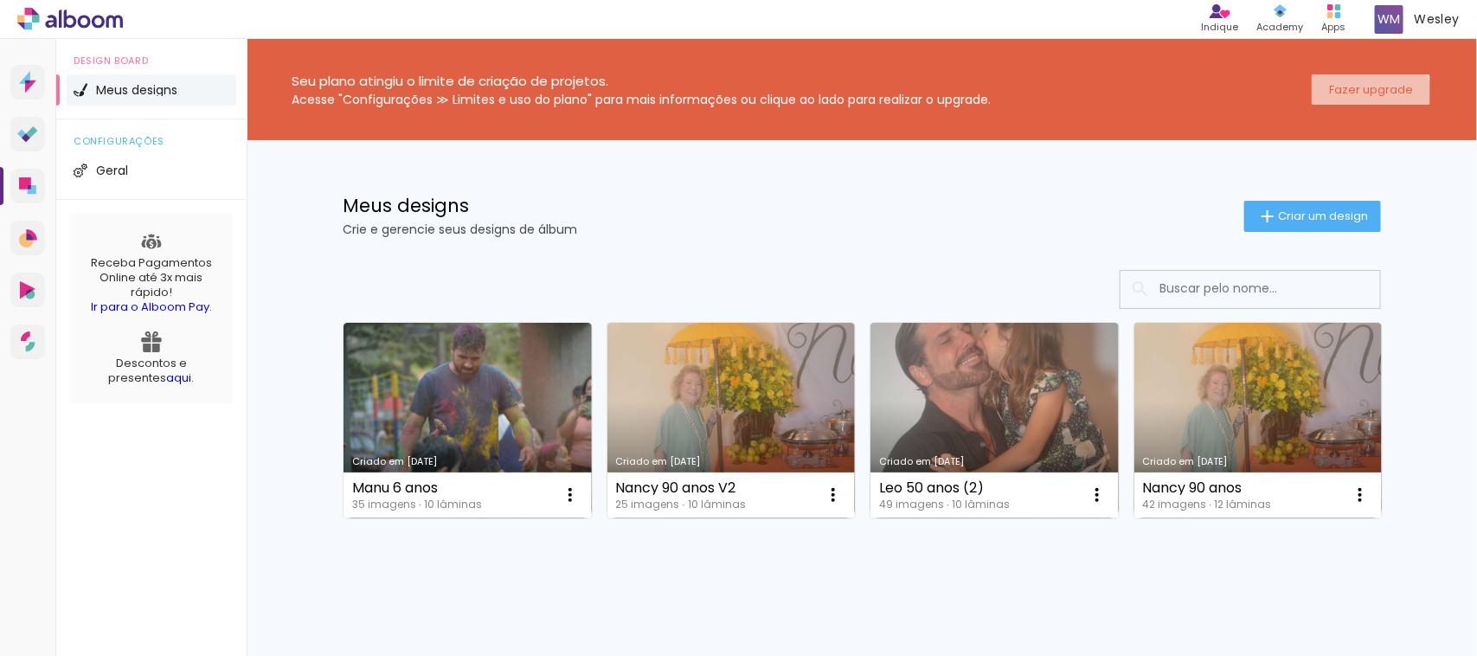
click at [1340, 100] on paper-button "Fazer upgrade" at bounding box center [1371, 89] width 119 height 30
